Goal: Transaction & Acquisition: Obtain resource

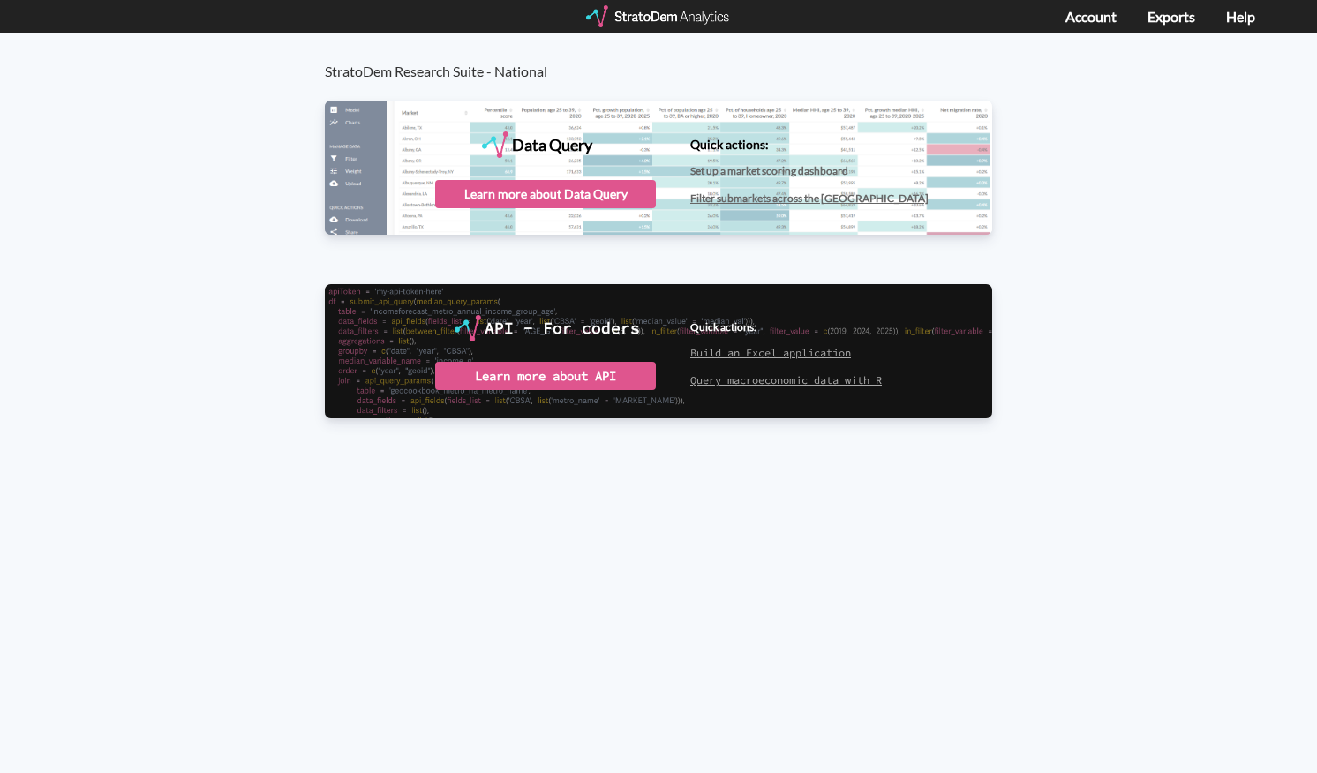
click at [592, 183] on div "Learn more about Data Query" at bounding box center [545, 194] width 221 height 28
click at [1179, 19] on link "Exports" at bounding box center [1171, 16] width 48 height 17
click at [574, 191] on div "Launch Data Query" at bounding box center [545, 194] width 221 height 28
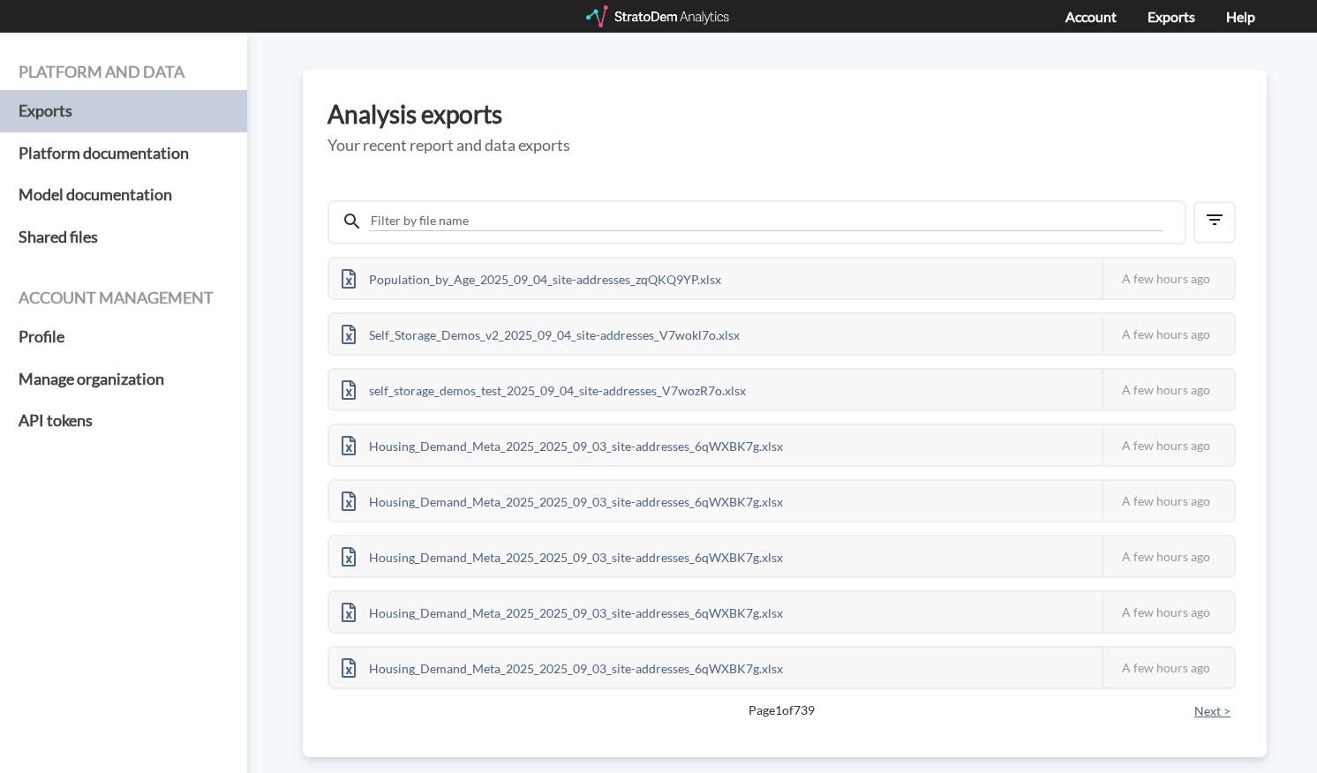
click at [1189, 714] on button "Next >" at bounding box center [1212, 711] width 47 height 19
click at [1189, 721] on button "Next >" at bounding box center [1212, 711] width 47 height 19
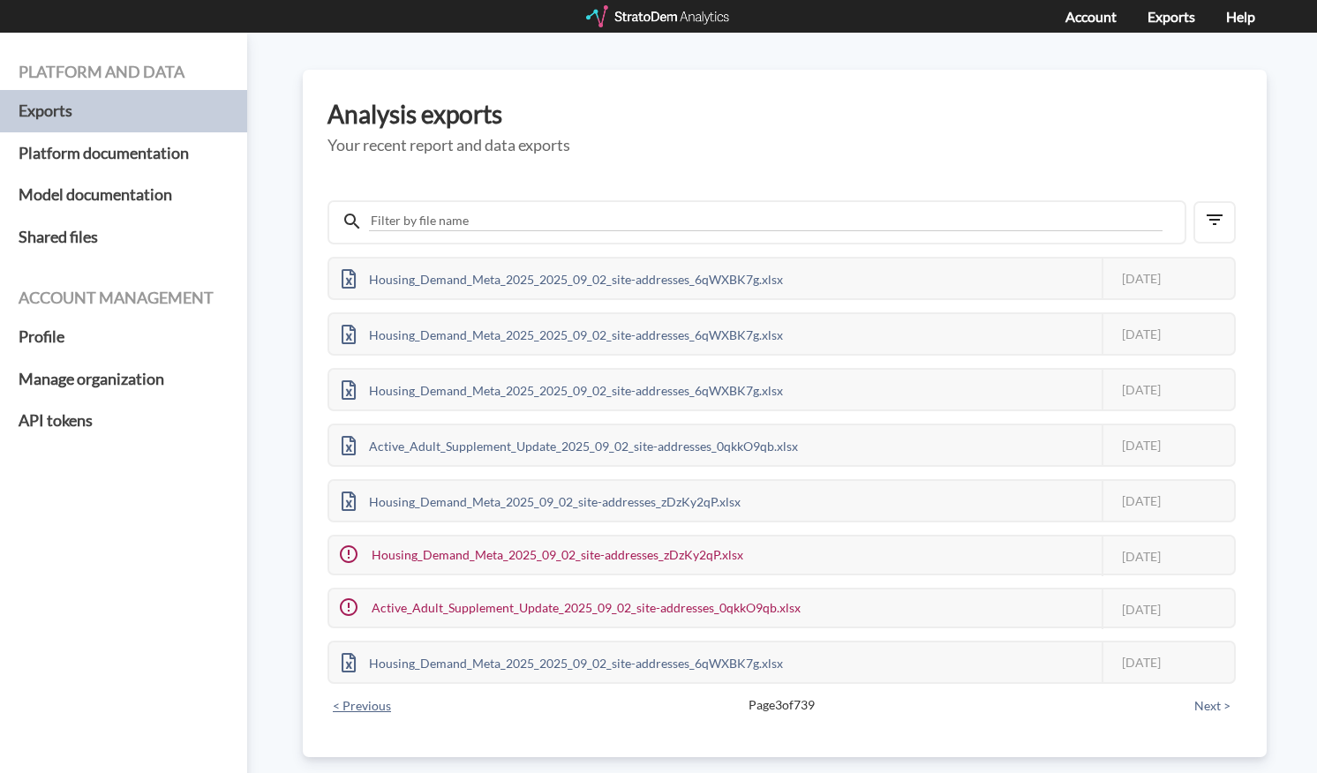
click at [389, 703] on button "< Previous" at bounding box center [361, 705] width 69 height 19
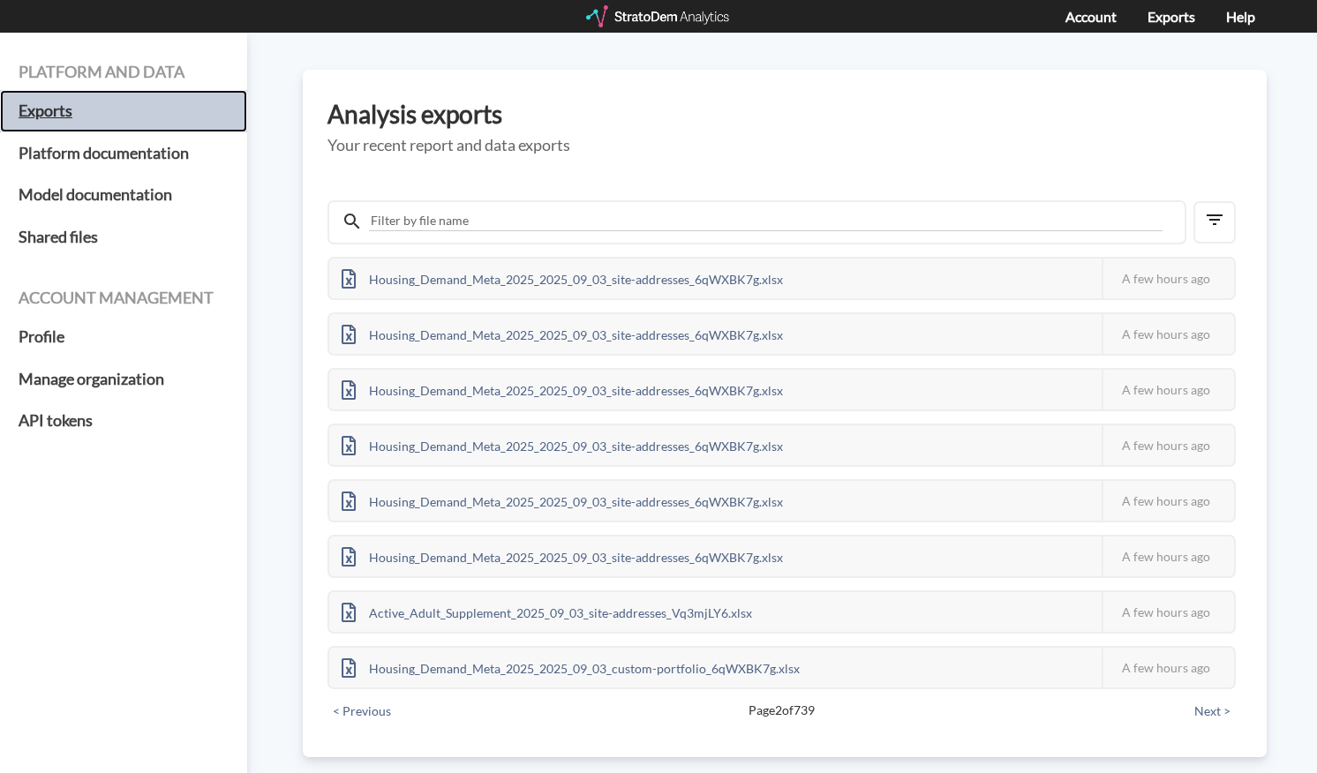
click at [169, 103] on h5 "Exports" at bounding box center [123, 111] width 247 height 42
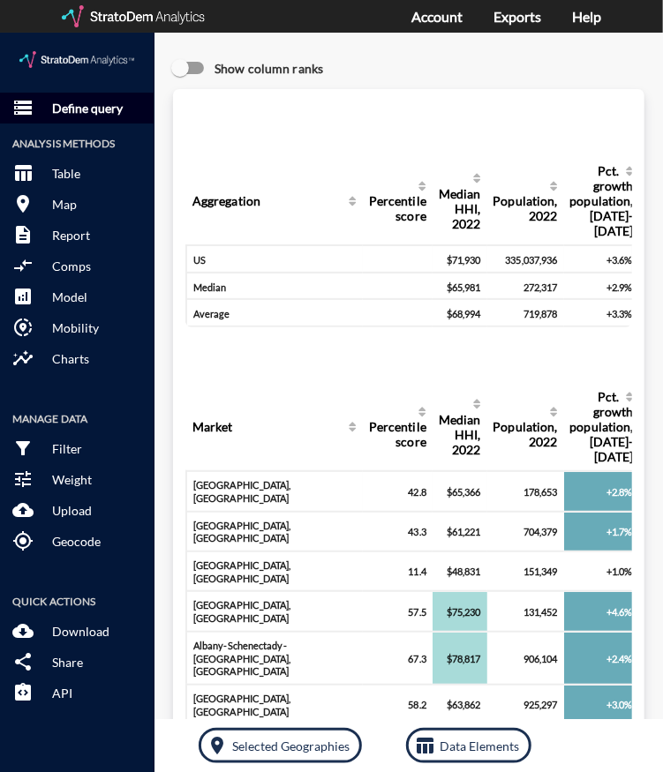
click p "Define query"
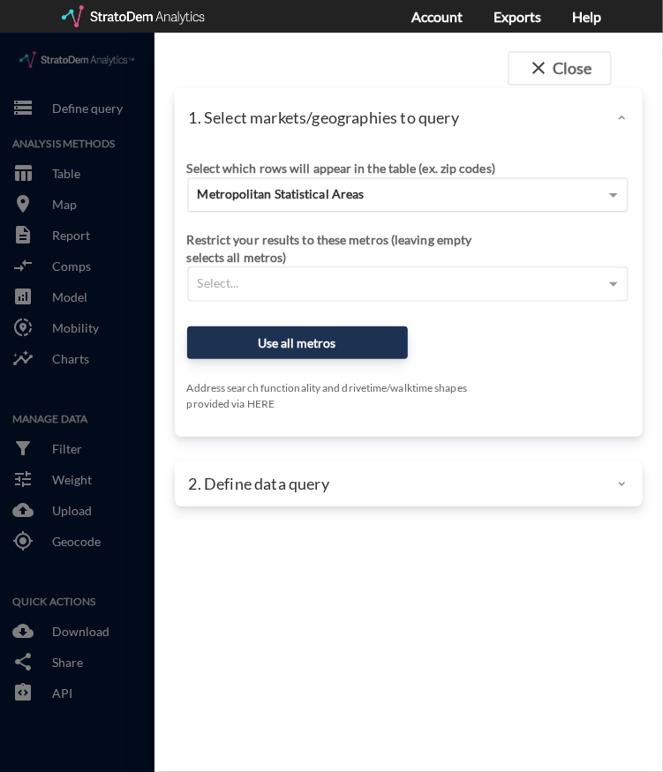
click span "Metropolitan Statistical Areas"
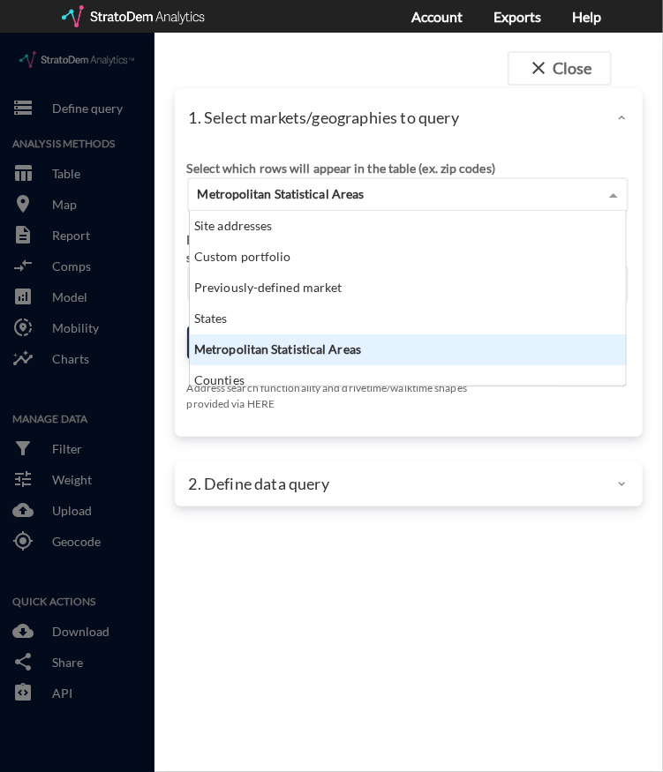
scroll to position [161, 425]
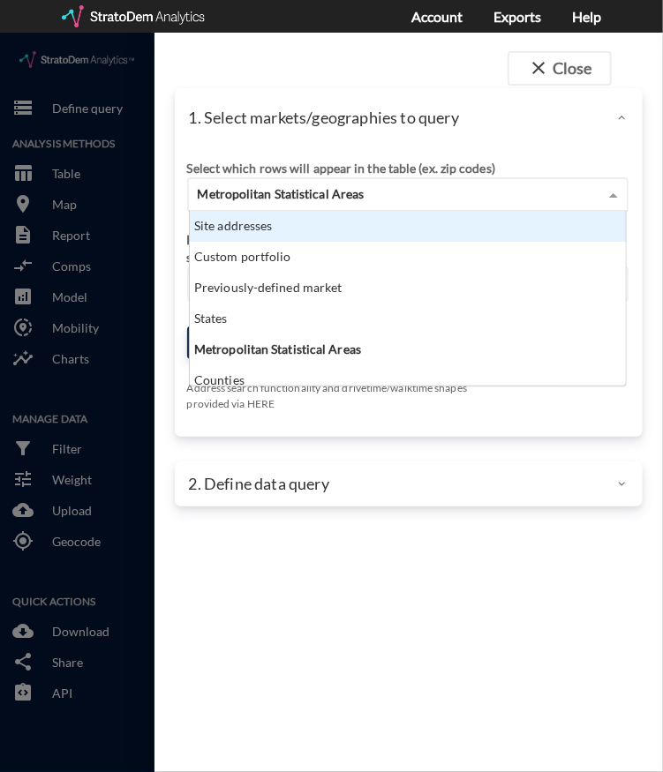
click div "Site addresses"
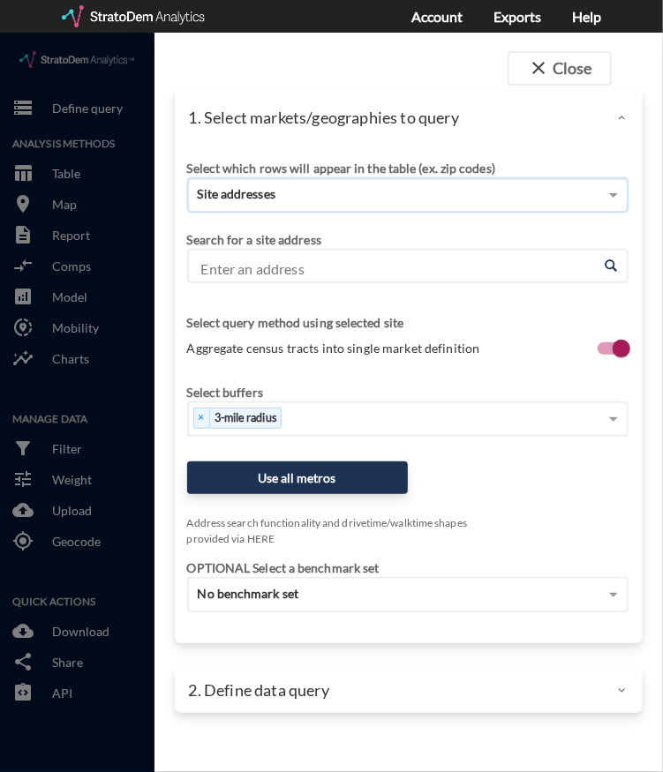
click div "Enter an address Enter an address"
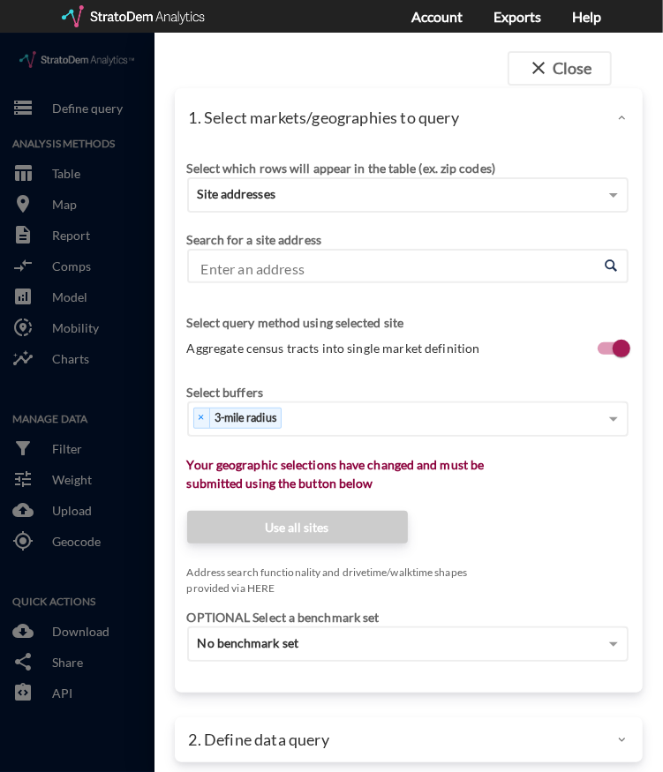
click input "Enter an address"
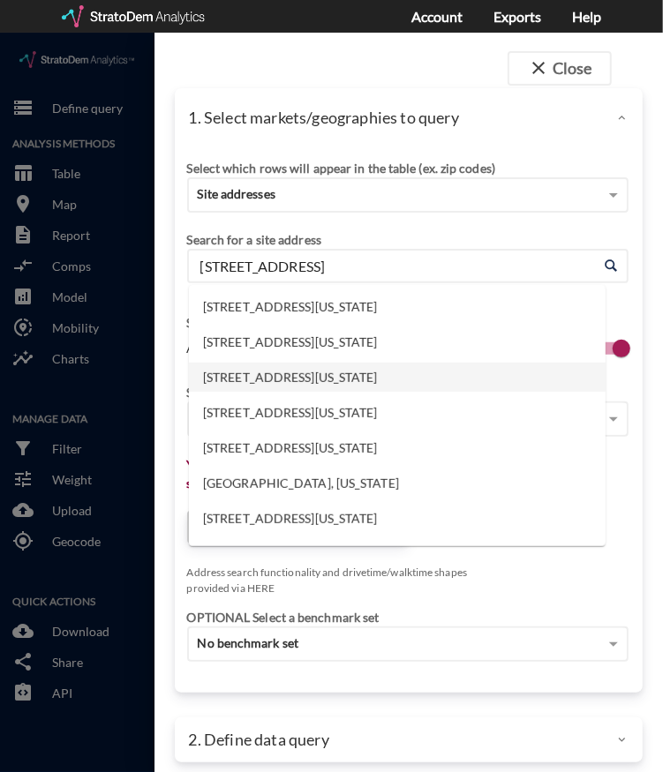
click li "1101 NW 4th St, Oak Grove, Missouri"
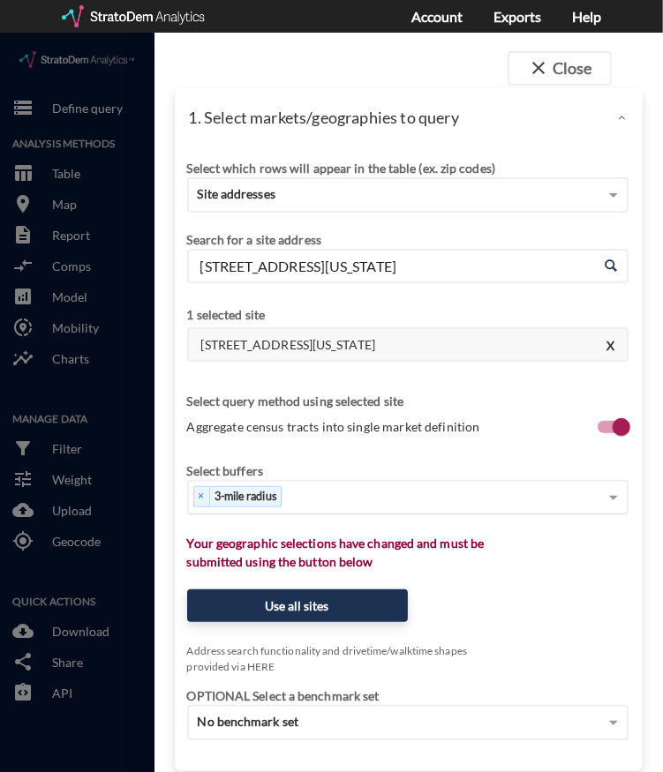
type input "1101 NW 4th St, Oak Grove, Missouri"
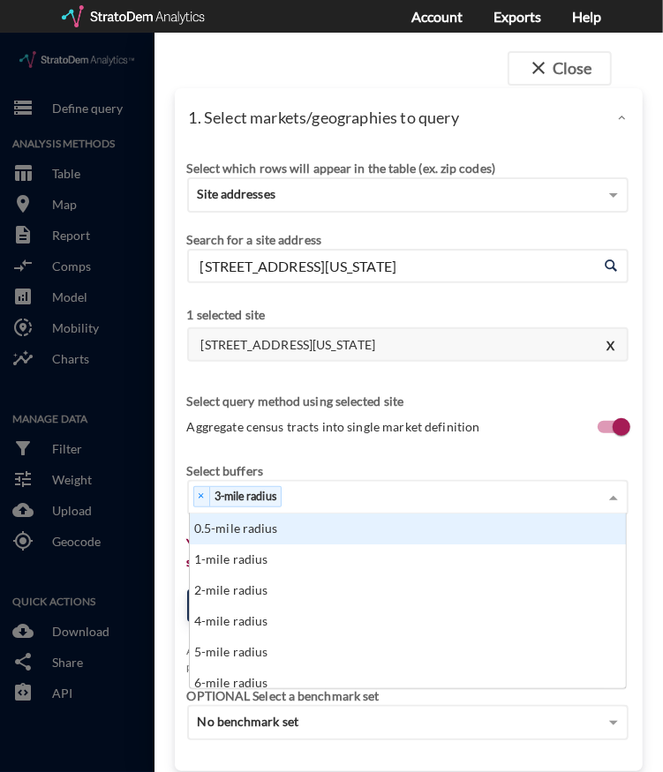
click div "× 3-mile radius"
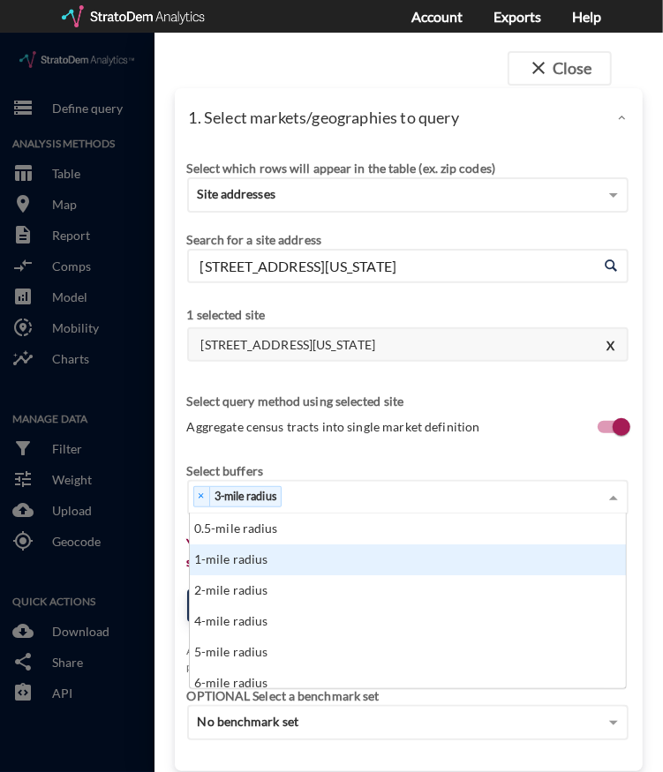
click div "1-mile radius"
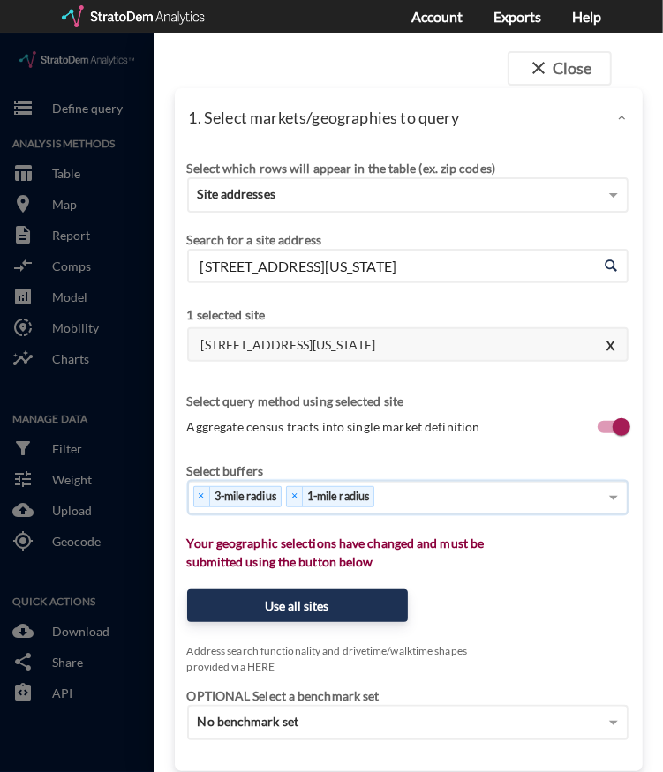
click div "× 3-mile radius × 1-mile radius"
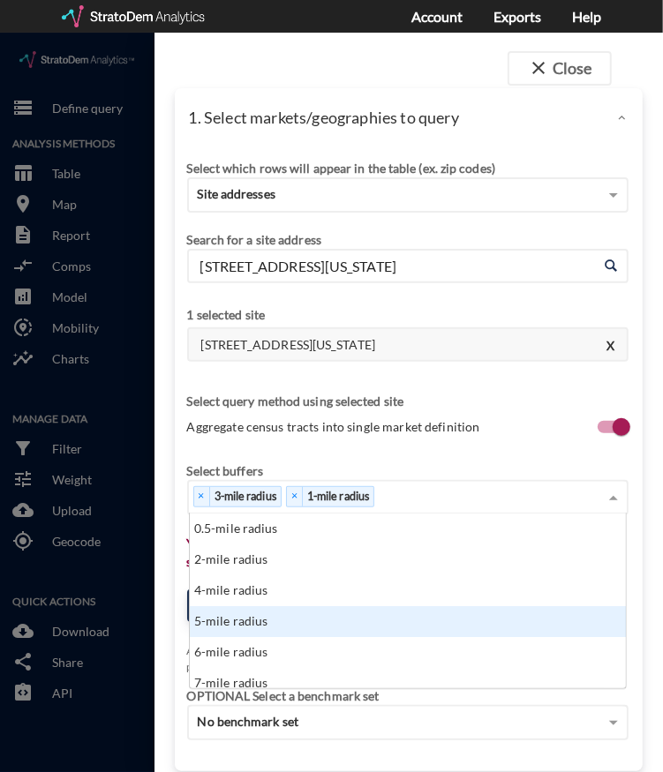
click div "5-mile radius"
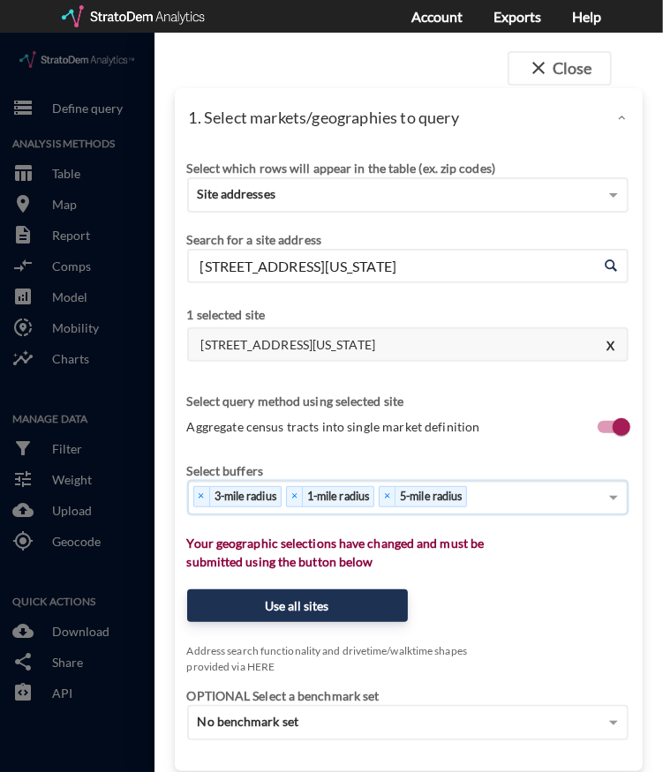
click div "× 3-mile radius × 1-mile radius × 5-mile radius"
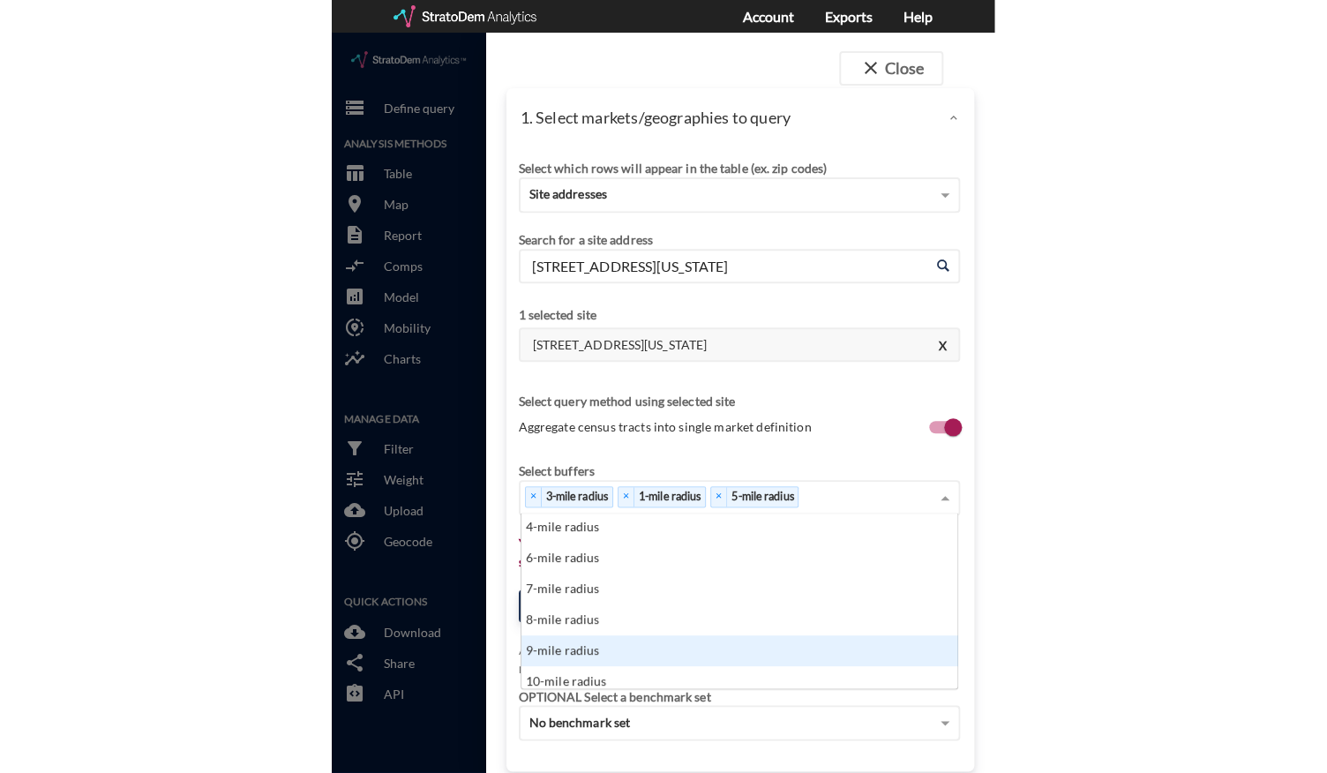
scroll to position [71, 0]
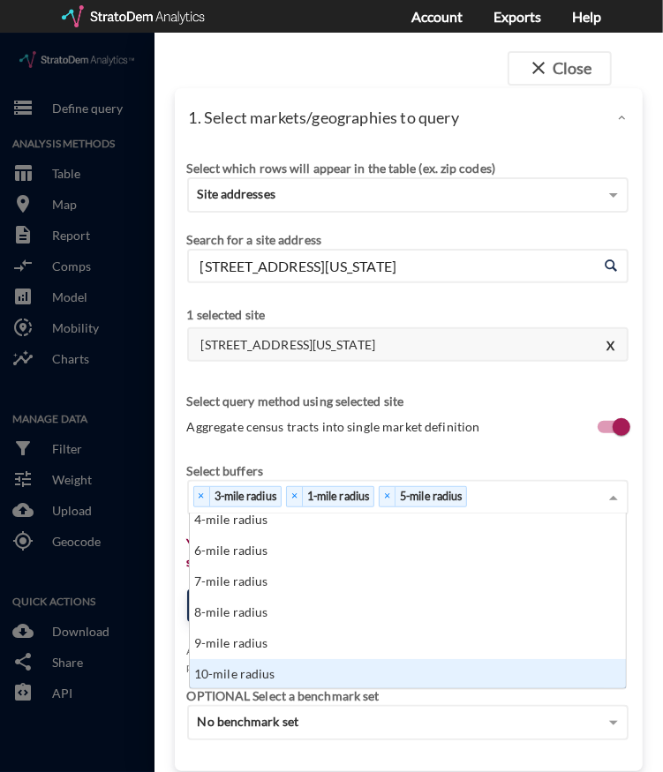
click div "10-mile radius"
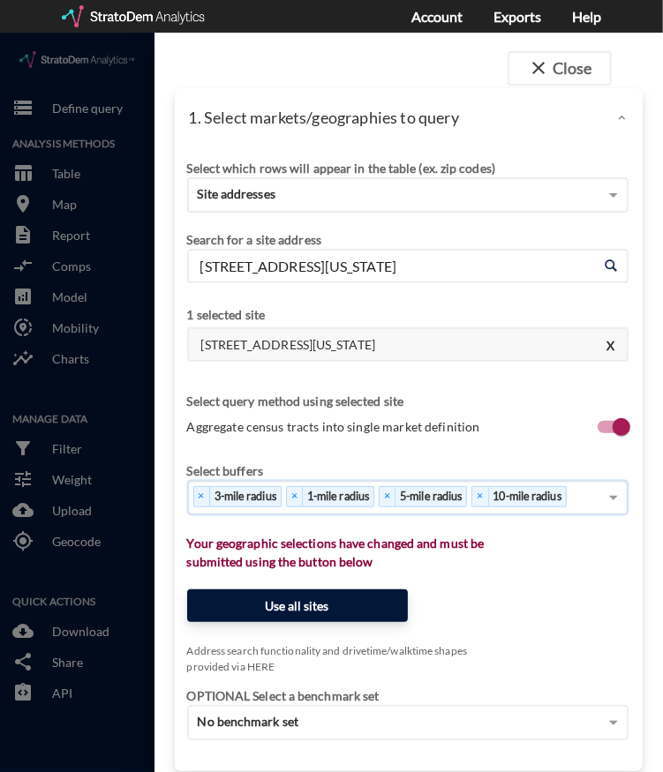
click button "Use all sites"
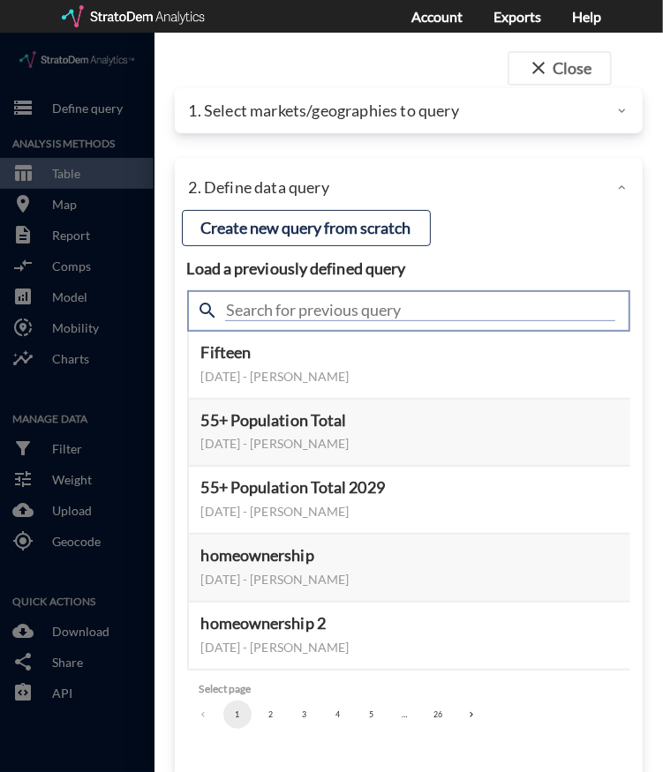
click input "text"
type input "housing demand"
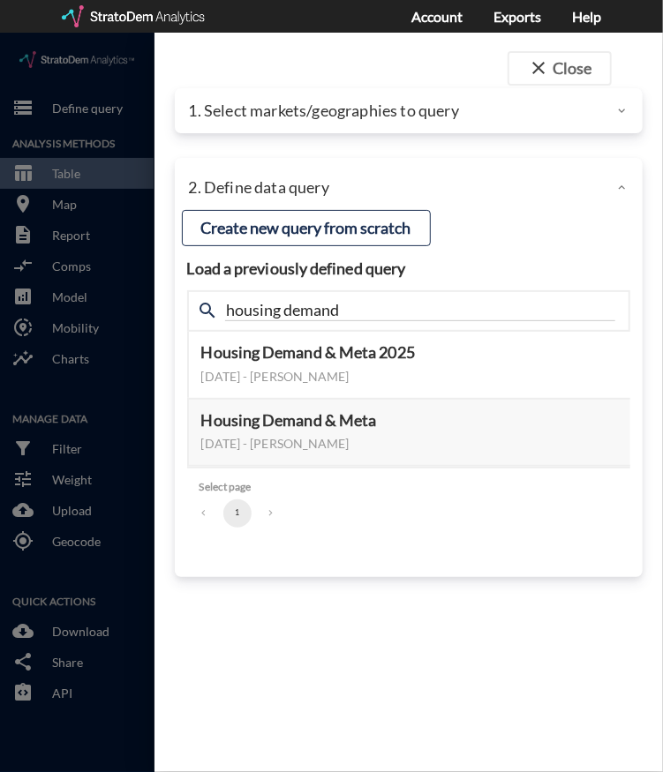
click h4 "Load a previously defined query"
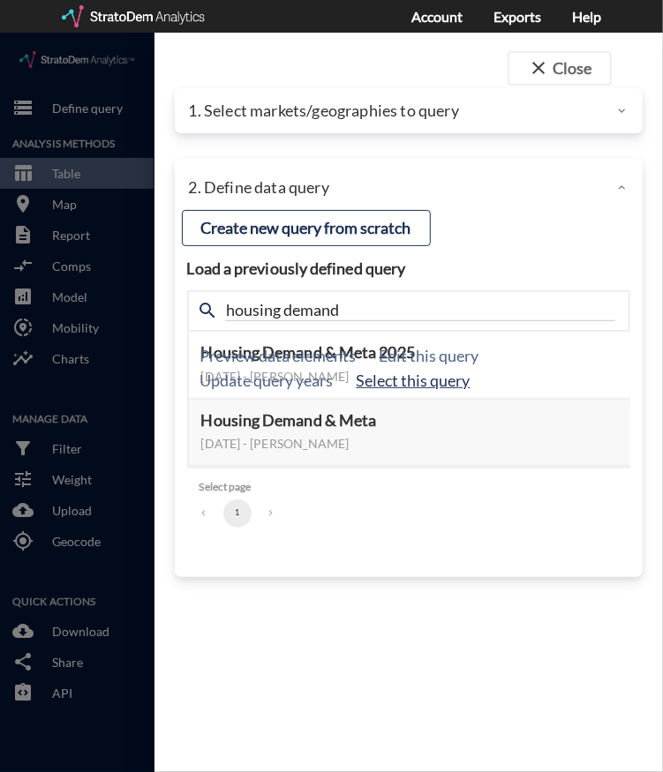
click button "Select this query"
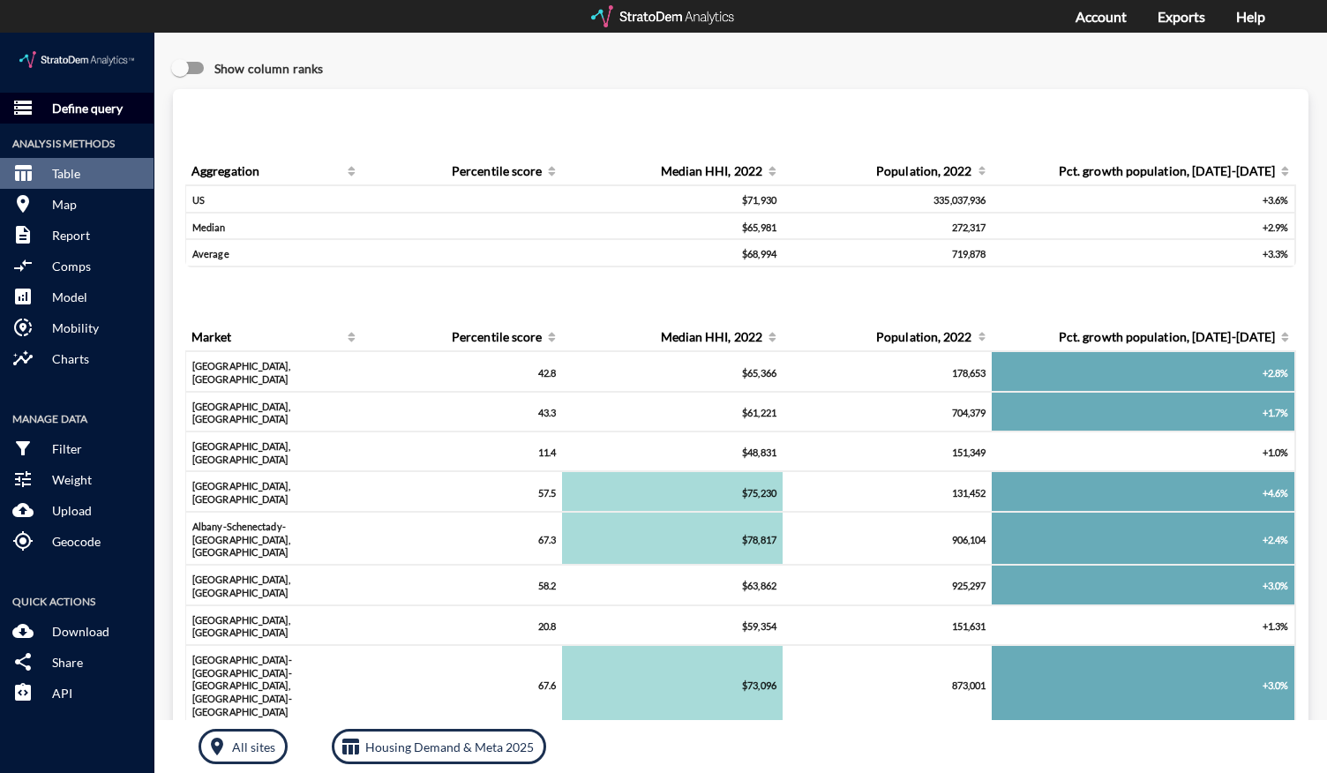
click p "Define query"
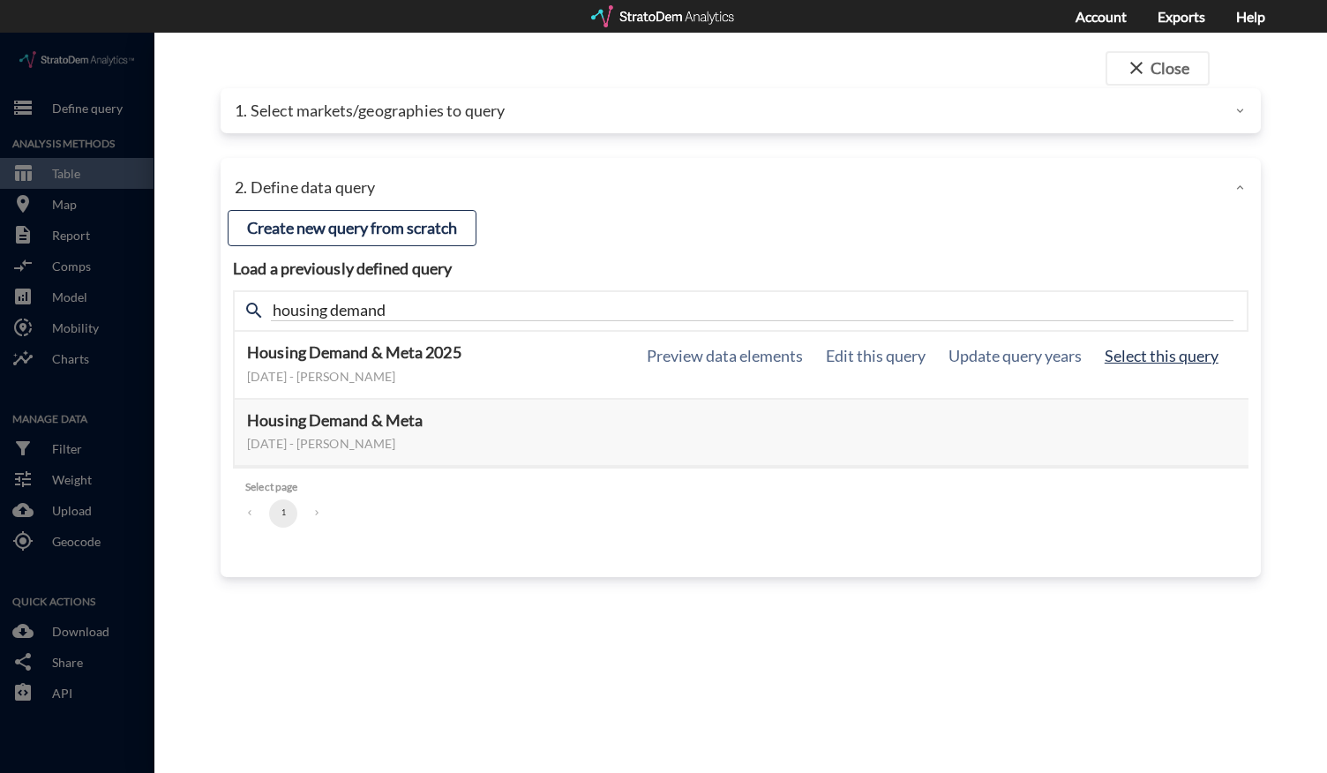
click button "Select this query"
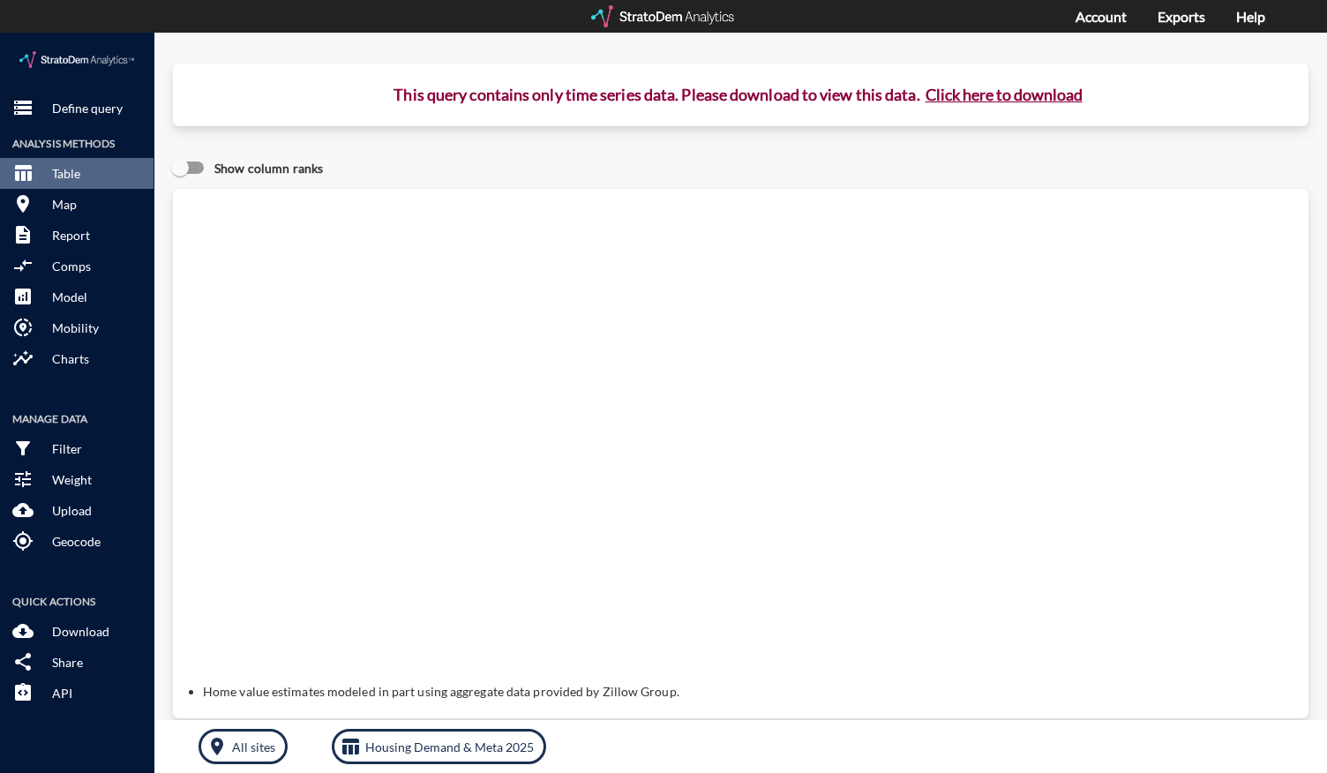
click button "Click here to download"
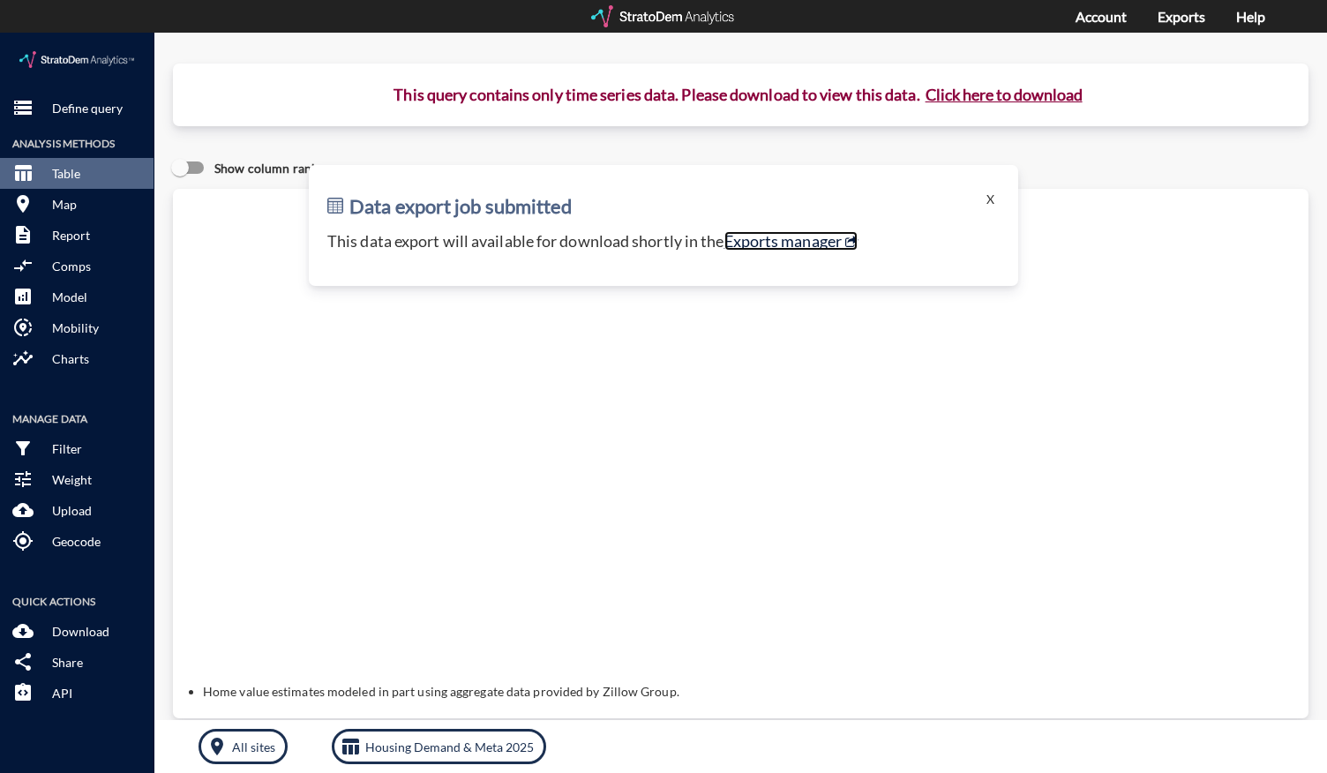
click link "Exports manager"
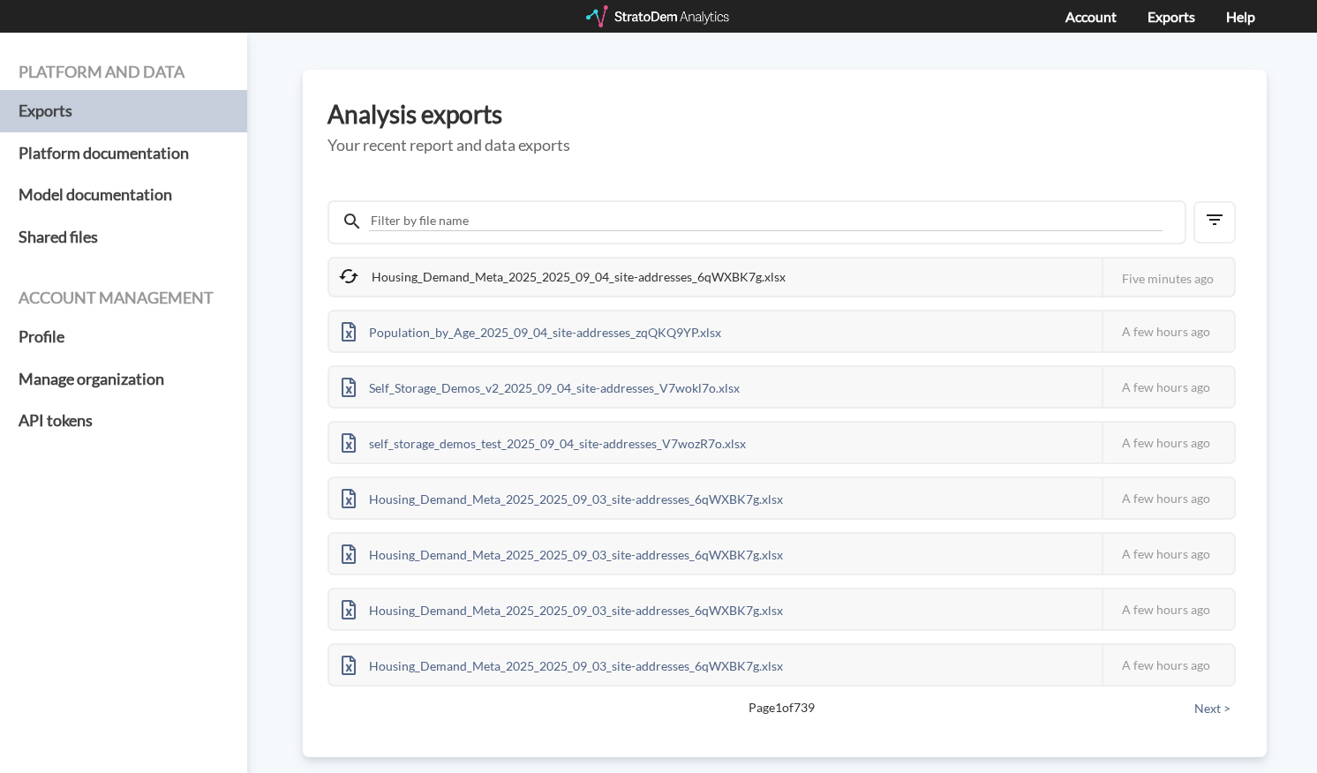
click at [491, 714] on span "Page 1 of 739" at bounding box center [781, 708] width 785 height 18
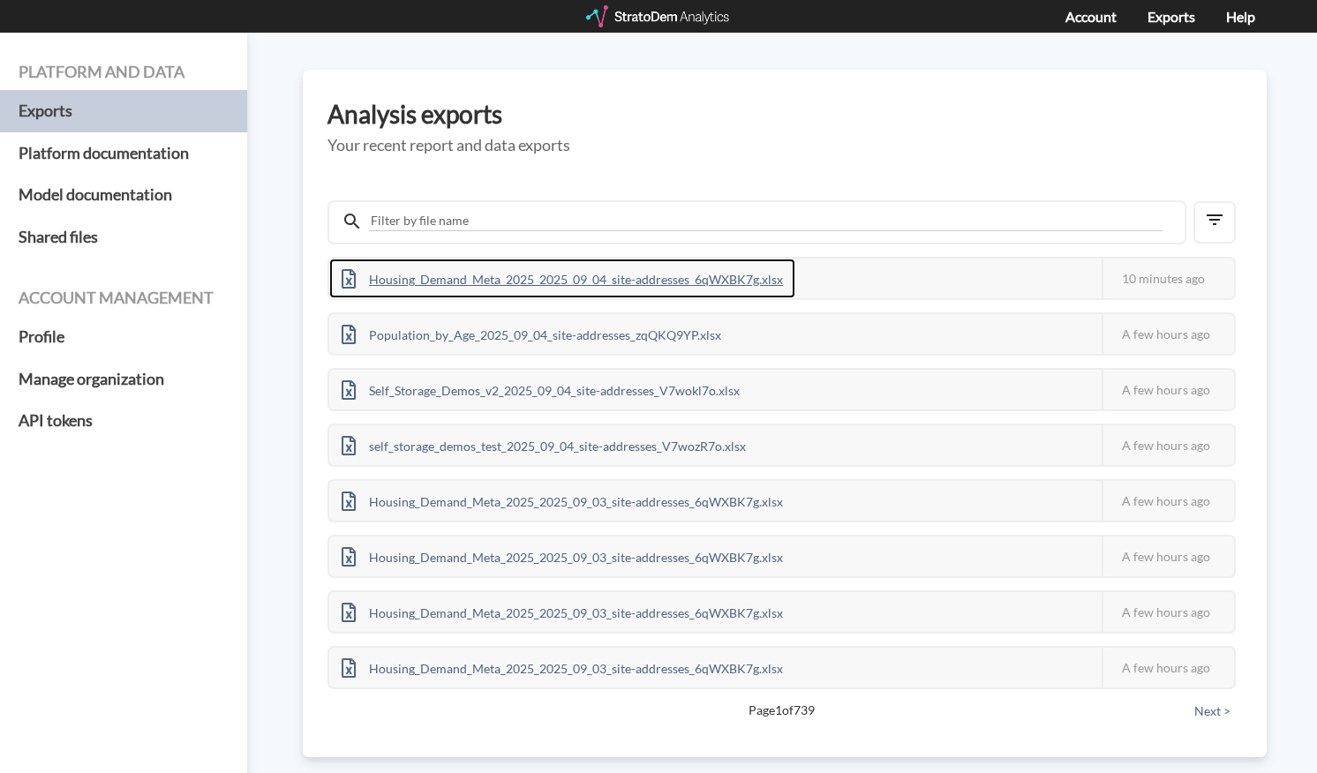
click at [558, 283] on div "Housing_Demand_Meta_2025_2025_09_04_site-addresses_6qWXBK7g.xlsx" at bounding box center [562, 279] width 466 height 40
click at [630, 280] on div "Housing_Demand_Meta_2025_2025_09_04_site-addresses_6qWXBK7g.xlsx" at bounding box center [562, 279] width 466 height 40
